Goal: Transaction & Acquisition: Purchase product/service

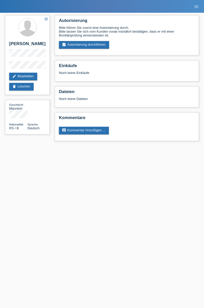
click at [0, 146] on html "POS — MF Group Kund*innen Einkäufe E-Mail Support Emilio Brkic close menu" at bounding box center [102, 73] width 204 height 146
click at [200, 6] on link "menu" at bounding box center [196, 6] width 10 height 3
click at [195, 6] on icon "menu" at bounding box center [196, 6] width 5 height 5
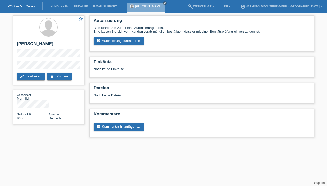
click at [25, 7] on link "POS — MF Group" at bounding box center [21, 6] width 27 height 4
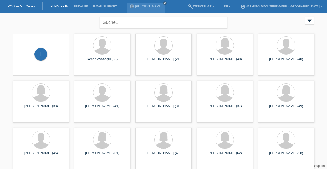
click at [109, 101] on div at bounding box center [102, 93] width 48 height 19
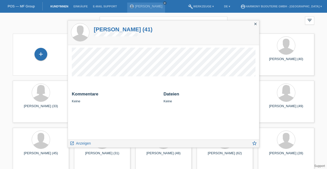
click at [197, 83] on div "Kommentare Keine Dateien Keine" at bounding box center [163, 92] width 191 height 95
click at [254, 23] on icon "close" at bounding box center [255, 24] width 4 height 4
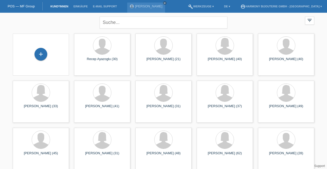
click at [110, 106] on div "Emilio Brkic (41)" at bounding box center [102, 108] width 48 height 8
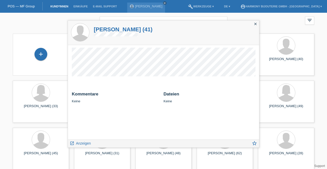
click at [89, 146] on link "launch Anzeigen" at bounding box center [80, 143] width 21 height 6
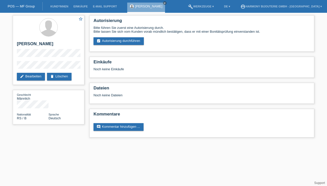
click at [137, 41] on link "assignment_turned_in Autorisierung durchführen" at bounding box center [118, 41] width 50 height 8
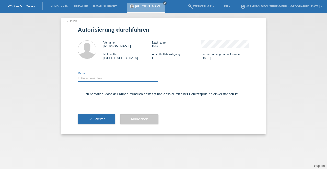
click at [122, 82] on select "Bitte auswählen CHF 1.00 - CHF 499.00 CHF 500.00 - CHF 1'999.00 CHF 2'000.00 - …" at bounding box center [118, 79] width 80 height 6
select select "3"
click at [78, 76] on select "Bitte auswählen CHF 1.00 - CHF 499.00 CHF 500.00 - CHF 1'999.00 CHF 2'000.00 - …" at bounding box center [118, 79] width 80 height 6
click at [107, 122] on button "check Weiter" at bounding box center [96, 120] width 37 height 10
click at [81, 94] on input "Ich bestätige, dass der Kunde mündlich bestätigt hat, dass er mit einer Bonität…" at bounding box center [79, 93] width 3 height 3
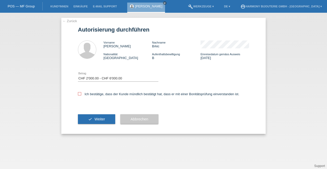
checkbox input "true"
click at [101, 120] on span "Weiter" at bounding box center [99, 119] width 10 height 4
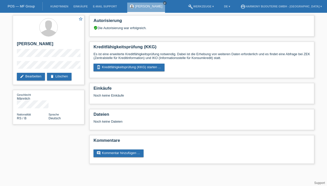
click at [152, 71] on link "perm_device_information Kreditfähigkeitsprüfung (KKG) starten ..." at bounding box center [128, 68] width 71 height 8
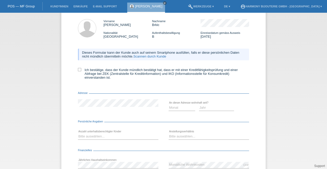
scroll to position [22, 0]
click at [78, 70] on icon at bounding box center [79, 69] width 3 height 3
click at [78, 70] on input "Ich bestätige, dass der Kunde mündlich bestätigt hat, dass er mit einer Kreditf…" at bounding box center [79, 69] width 3 height 3
checkbox input "true"
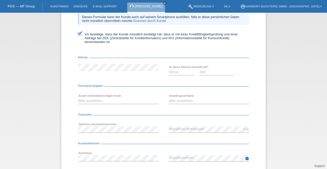
scroll to position [56, 0]
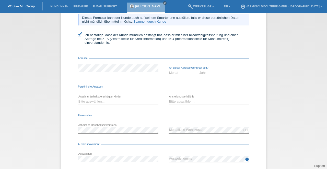
click at [179, 76] on select "Monat 01 02 03 04 05 06 07 08 09 10" at bounding box center [181, 73] width 27 height 6
select select "06"
click at [168, 70] on select "Monat 01 02 03 04 05 06 07 08 09 10" at bounding box center [181, 73] width 27 height 6
click at [213, 75] on select "Jahr 2025 2024 2023 2022 2021 2020 2019 2018 2017 2016 2015 2014 2013 2012 2011…" at bounding box center [216, 73] width 35 height 6
select select "2023"
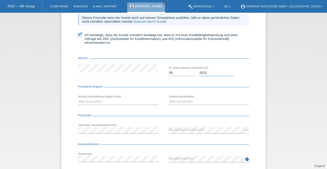
click at [199, 70] on select "Jahr 2025 2024 2023 2022 2021 2020 2019 2018 2017 2016 2015 2014 2013 2012 2011…" at bounding box center [216, 73] width 35 height 6
click at [108, 102] on select "Bitte auswählen... 0 1 2 3 4 5 6 7 8 9" at bounding box center [118, 102] width 80 height 6
select select "2"
click at [78, 99] on select "Bitte auswählen... 0 1 2 3 4 5 6 7 8 9" at bounding box center [118, 102] width 80 height 6
click at [186, 101] on select "Bitte auswählen... Unbefristet Befristet Lehrling/Student Pensioniert Nicht arb…" at bounding box center [208, 102] width 80 height 6
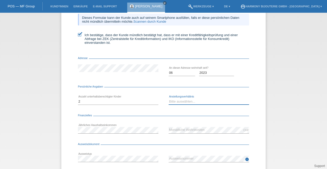
select select "UNLIMITED"
click at [168, 99] on select "Bitte auswählen... Unbefristet Befristet Lehrling/Student Pensioniert Nicht arb…" at bounding box center [208, 102] width 80 height 6
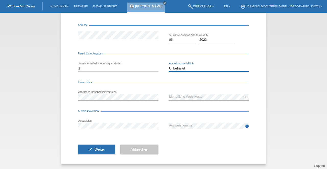
scroll to position [90, 0]
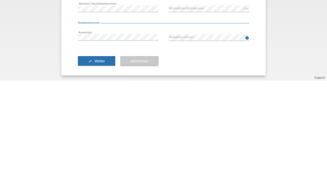
click at [233, 152] on div "check Weiter Abbrechen" at bounding box center [163, 150] width 171 height 30
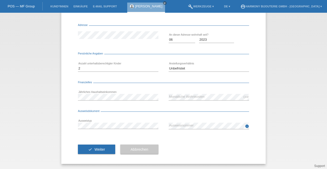
click at [96, 149] on span "Weiter" at bounding box center [99, 150] width 10 height 4
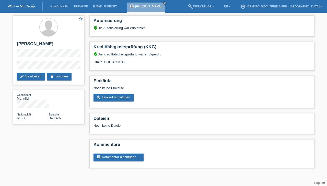
click at [125, 101] on link "add_shopping_cart Einkauf hinzufügen" at bounding box center [113, 98] width 40 height 8
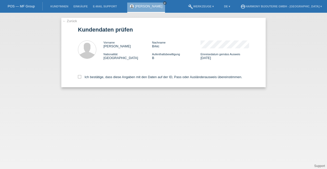
click at [80, 78] on icon at bounding box center [79, 76] width 3 height 3
click at [80, 78] on input "Ich bestätige, dass diese Angaben mit den Daten auf der ID, Pass oder Ausländer…" at bounding box center [79, 76] width 3 height 3
checkbox input "true"
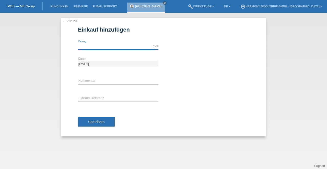
click at [126, 47] on input "text" at bounding box center [118, 46] width 80 height 6
type input "2636.85"
click at [295, 61] on div "← Zurück Einkauf hinzufügen 2636.85 CHF error Betrag 13.08.2025" at bounding box center [163, 91] width 327 height 157
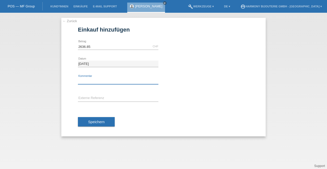
click at [120, 82] on input "text" at bounding box center [118, 81] width 80 height 6
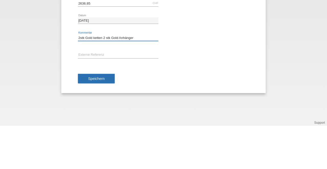
type input "2stk Gold ketten 2 stk Gold Anhänger"
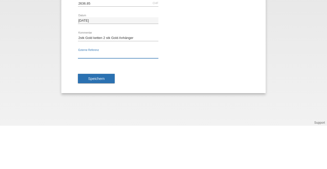
click at [86, 100] on input "text" at bounding box center [118, 98] width 80 height 6
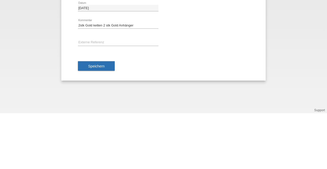
click at [87, 126] on button "Speichern" at bounding box center [96, 122] width 37 height 10
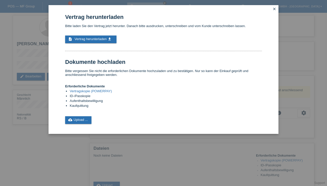
click at [104, 42] on link "description Vertrag herunterladen get_app" at bounding box center [90, 39] width 51 height 8
click at [88, 41] on span "Vertrag herunterladen" at bounding box center [91, 39] width 32 height 4
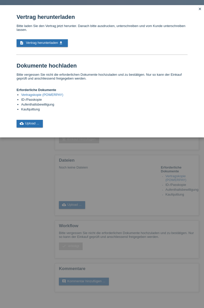
click at [198, 11] on icon "close" at bounding box center [200, 9] width 4 height 4
